Goal: Transaction & Acquisition: Purchase product/service

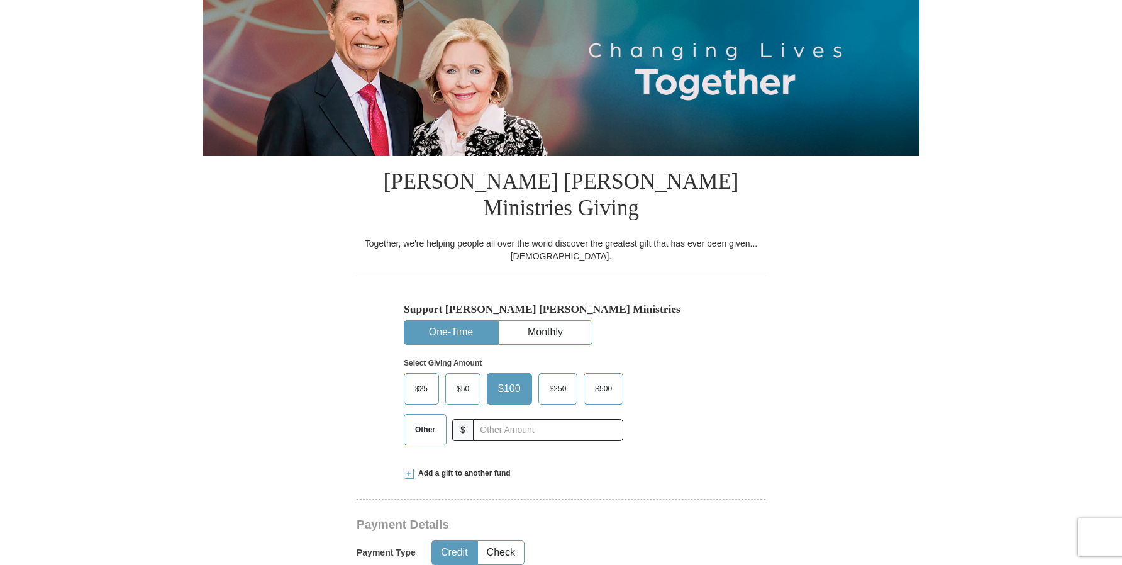
scroll to position [163, 0]
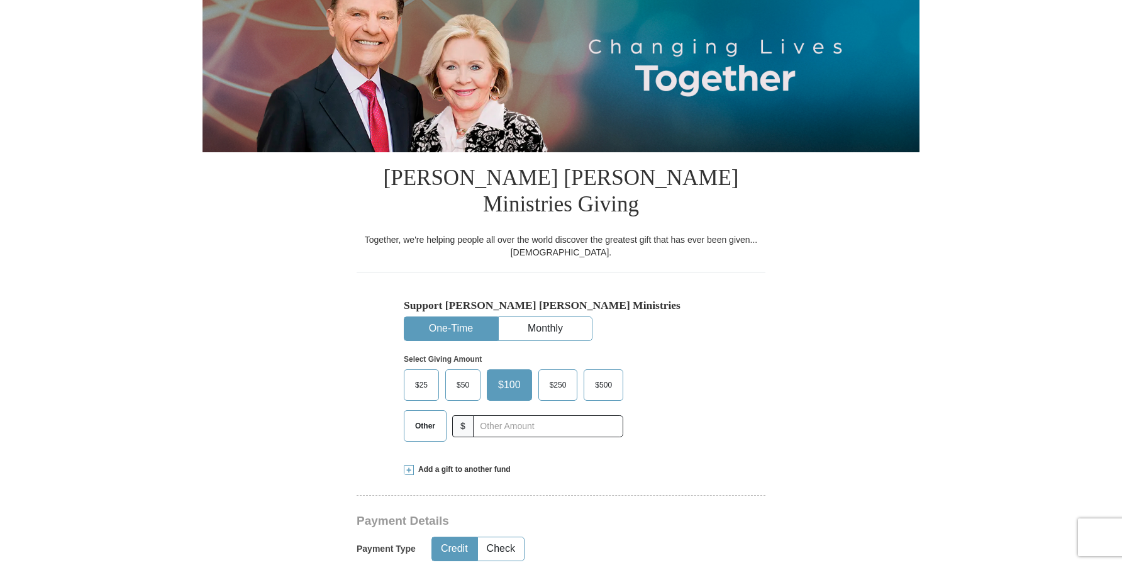
click at [428, 416] on span "Other" at bounding box center [425, 425] width 33 height 19
click at [0, 0] on input "Other" at bounding box center [0, 0] width 0 height 0
type input "20"
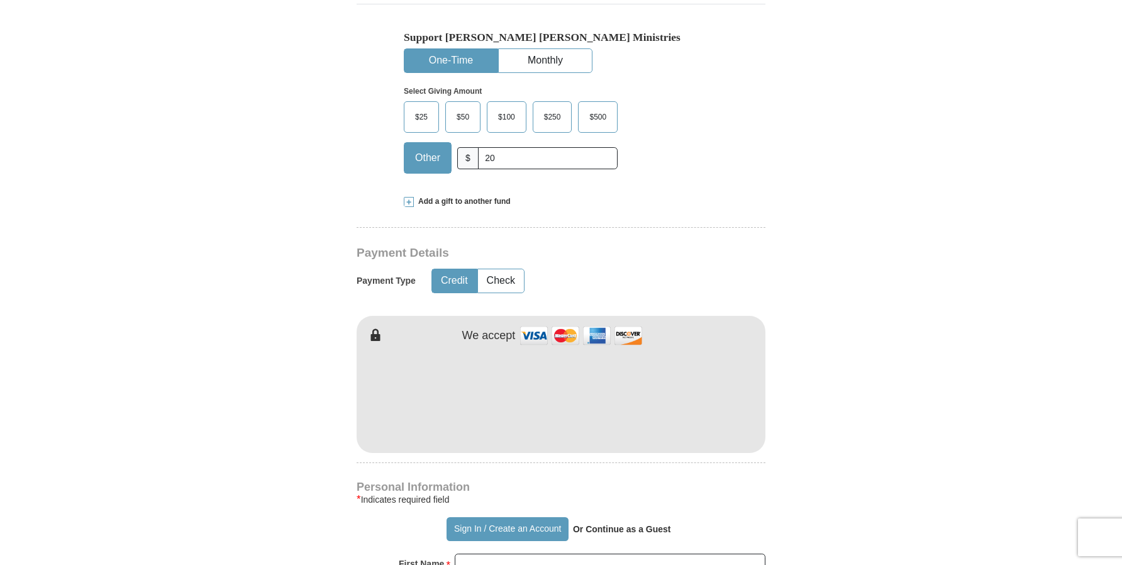
scroll to position [445, 0]
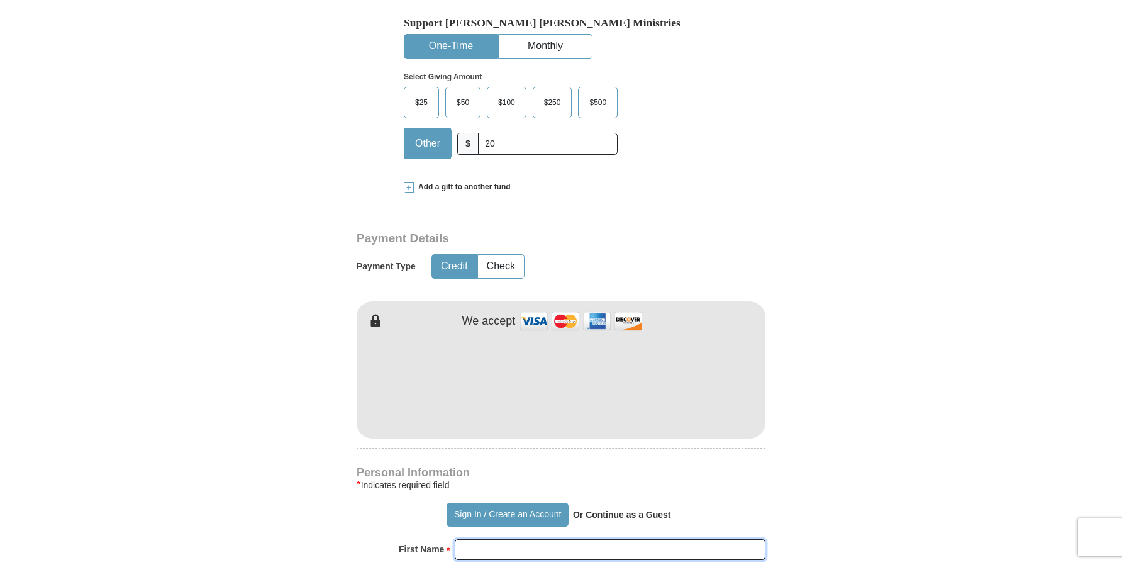
click at [516, 539] on input "First Name *" at bounding box center [610, 549] width 311 height 21
type input "[PERSON_NAME]"
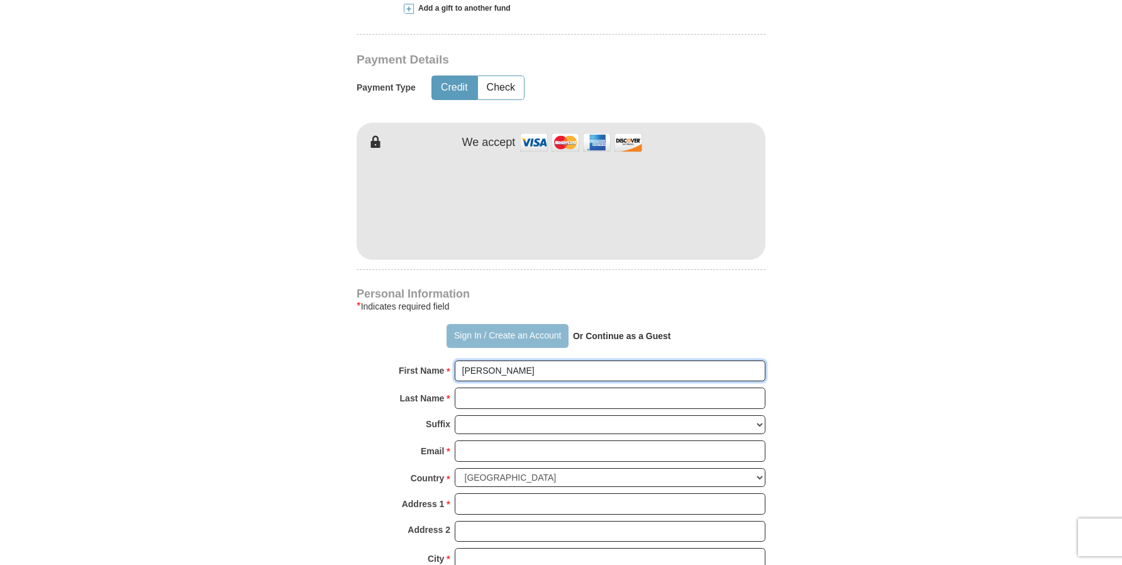
scroll to position [666, 0]
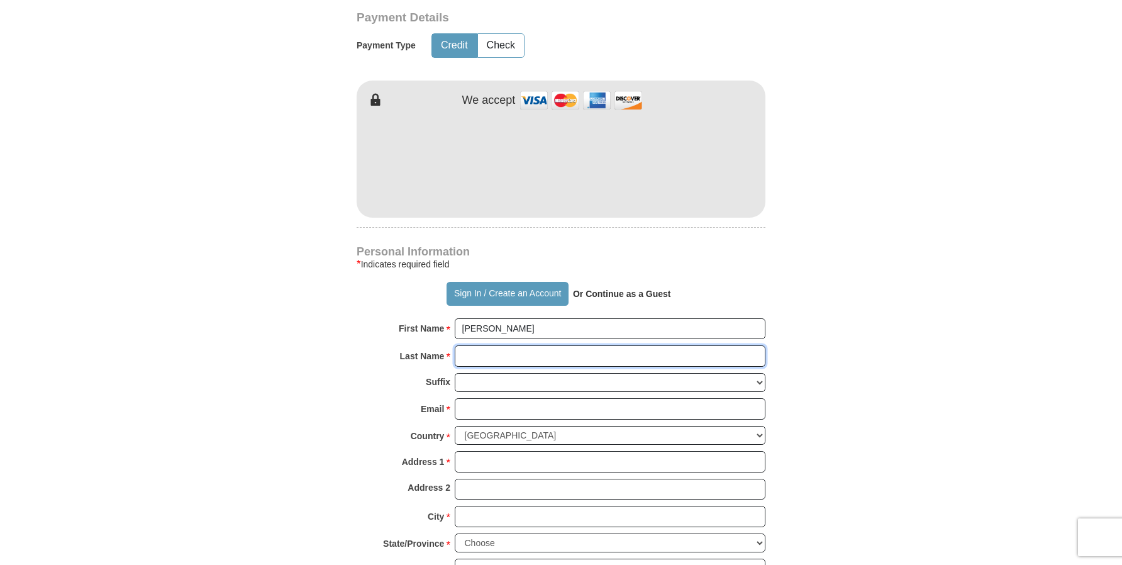
click at [535, 345] on input "Last Name *" at bounding box center [610, 355] width 311 height 21
type input "Teye"
click at [537, 398] on input "Email *" at bounding box center [610, 408] width 311 height 21
type input "[EMAIL_ADDRESS][DOMAIN_NAME]"
click at [533, 451] on input "Address 1 *" at bounding box center [610, 461] width 311 height 21
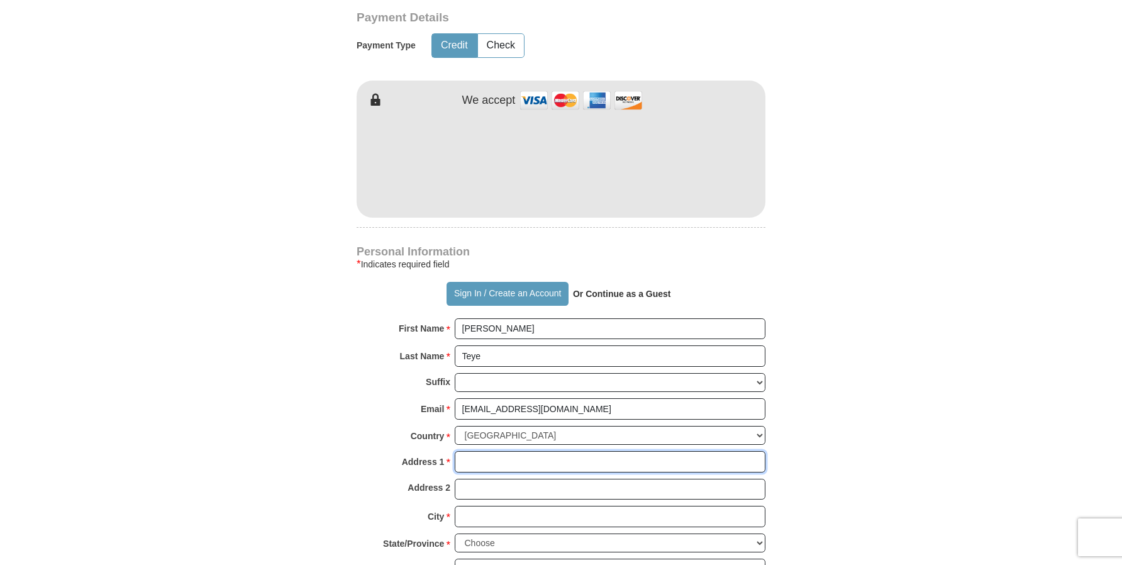
type input "[STREET_ADDRESS][PERSON_NAME]"
type input "Las Cruces"
select select "NM"
type input "88001"
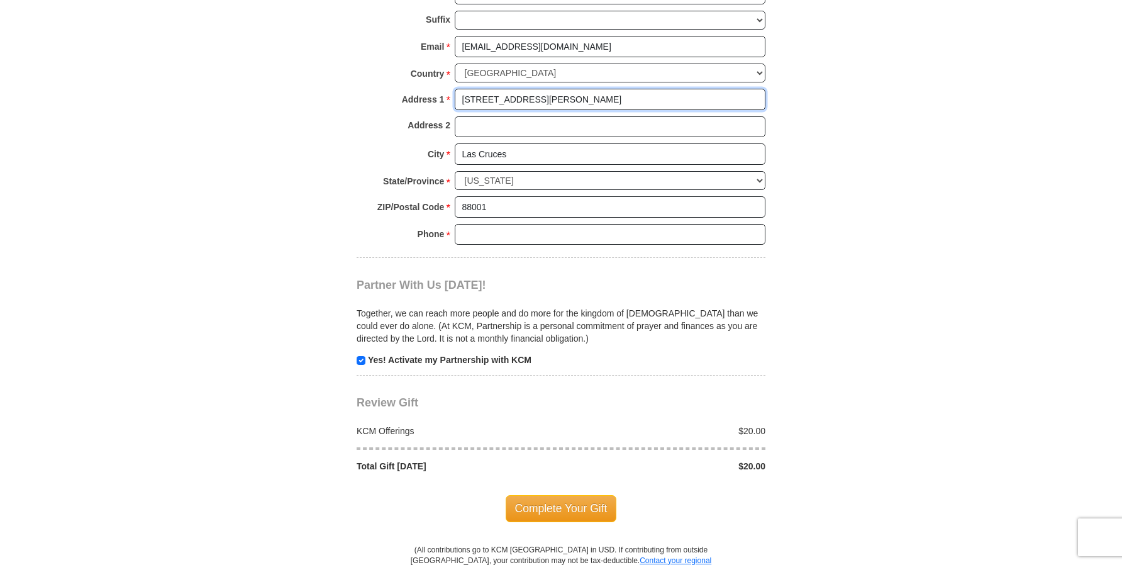
scroll to position [1030, 0]
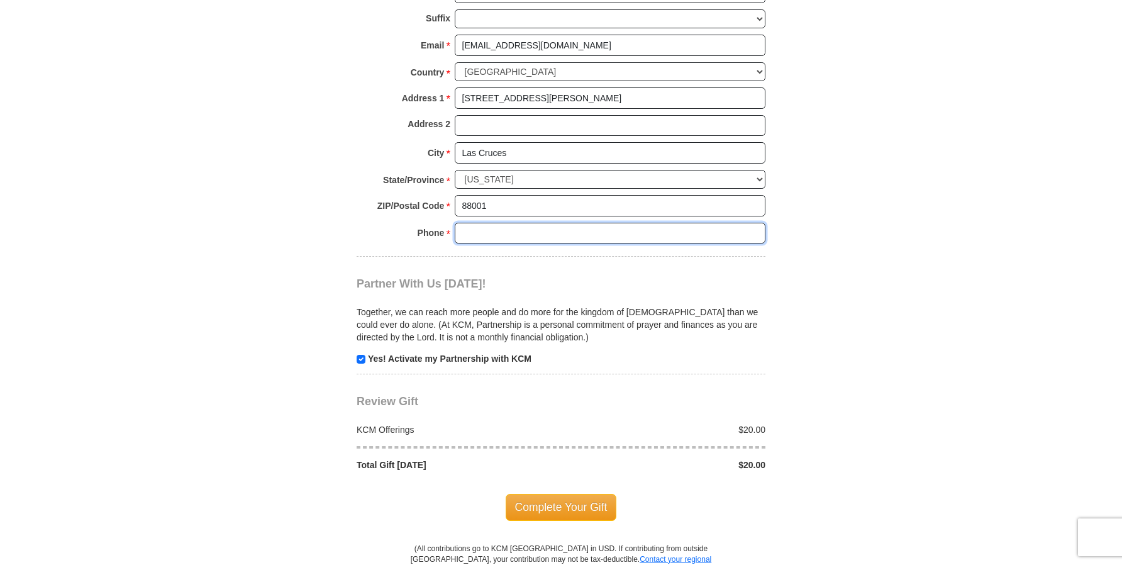
click at [532, 223] on input "Phone * *" at bounding box center [610, 233] width 311 height 21
type input "6624970306"
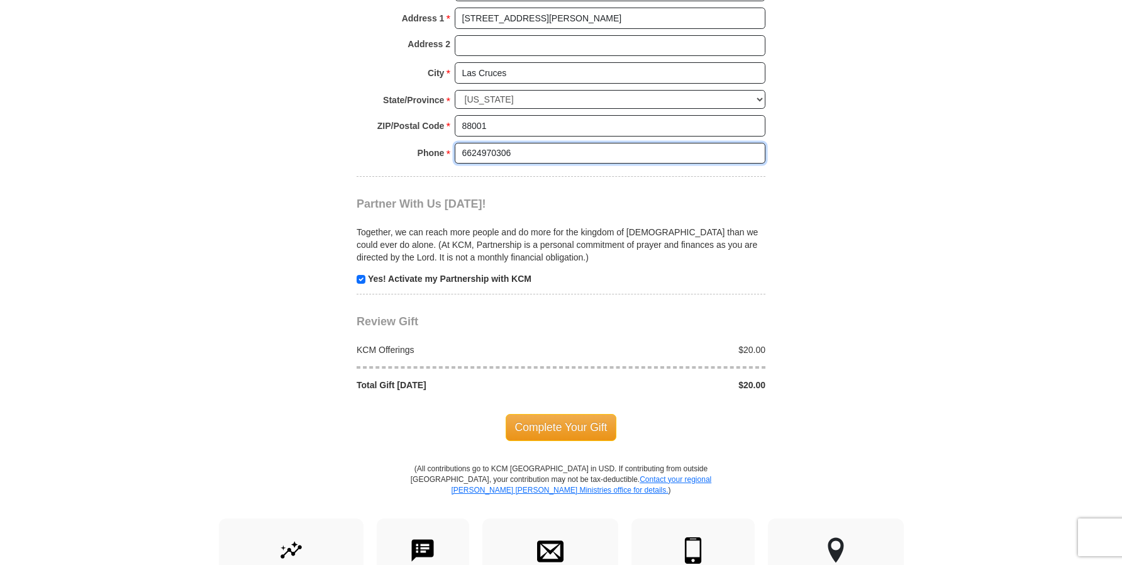
scroll to position [1113, 0]
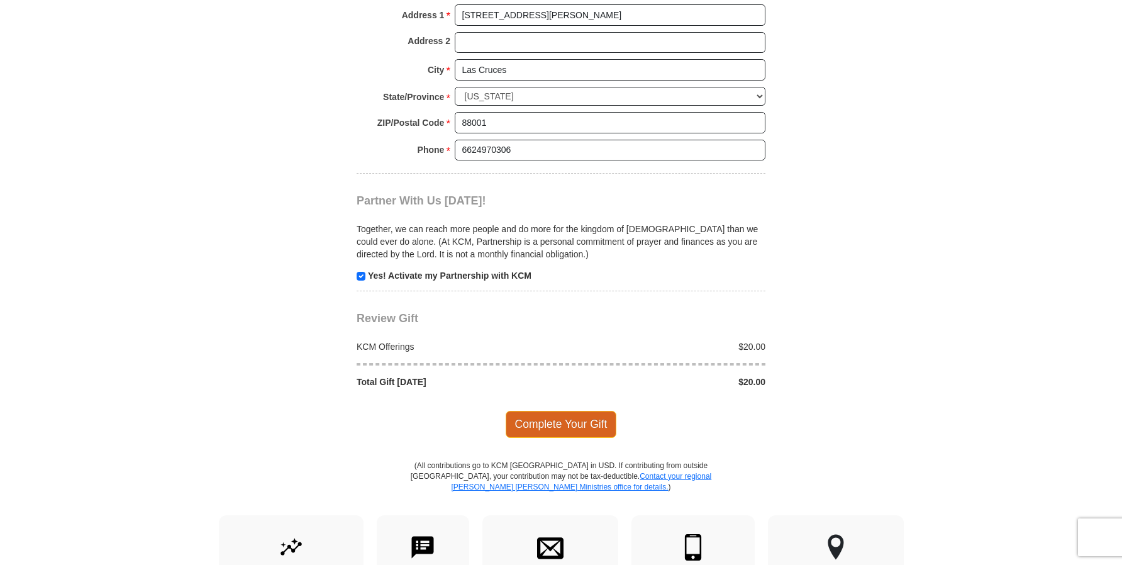
click at [536, 411] on span "Complete Your Gift" at bounding box center [561, 424] width 111 height 26
